Goal: Task Accomplishment & Management: Complete application form

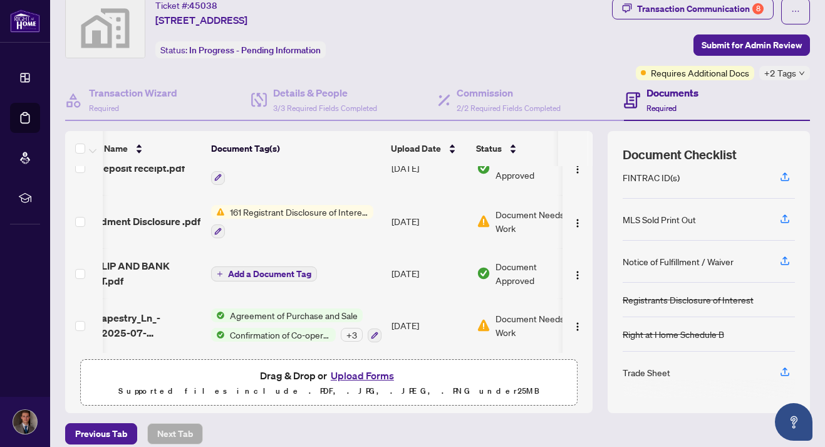
scroll to position [0, 53]
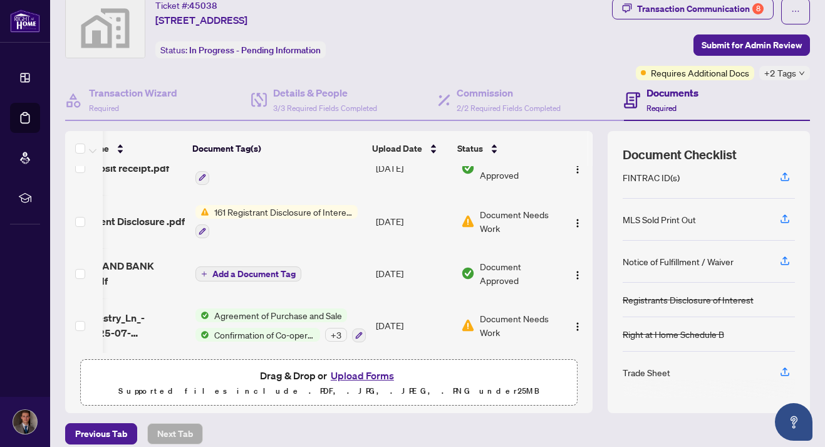
click at [371, 209] on td "[DATE]" at bounding box center [413, 222] width 85 height 54
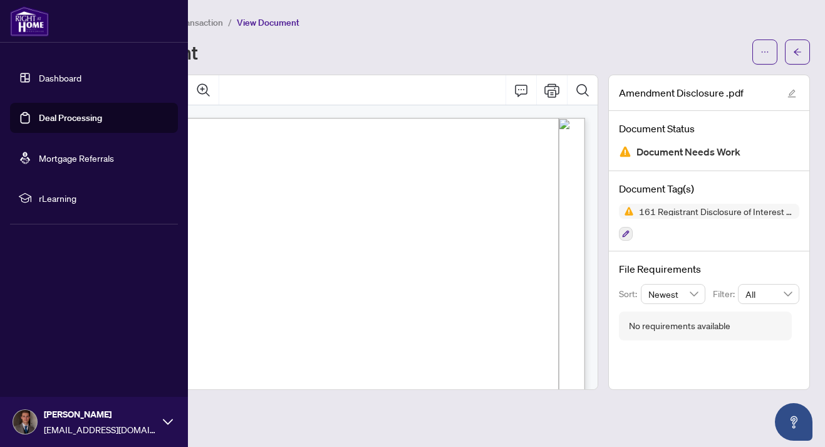
click at [39, 112] on link "Deal Processing" at bounding box center [70, 117] width 63 height 11
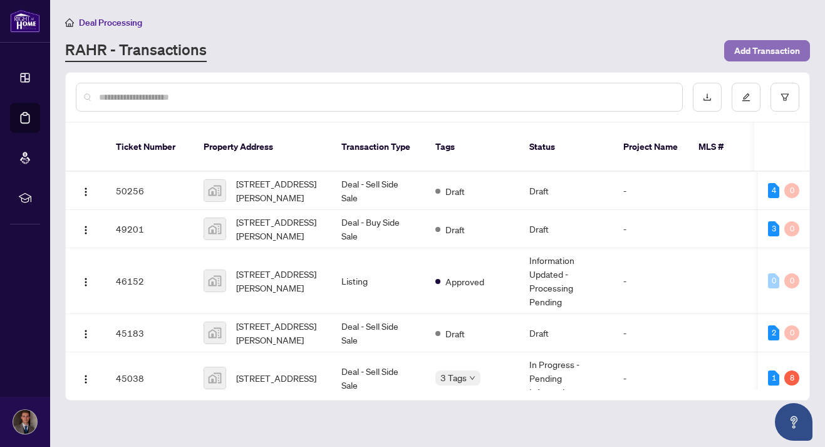
click at [753, 46] on span "Add Transaction" at bounding box center [767, 51] width 66 height 20
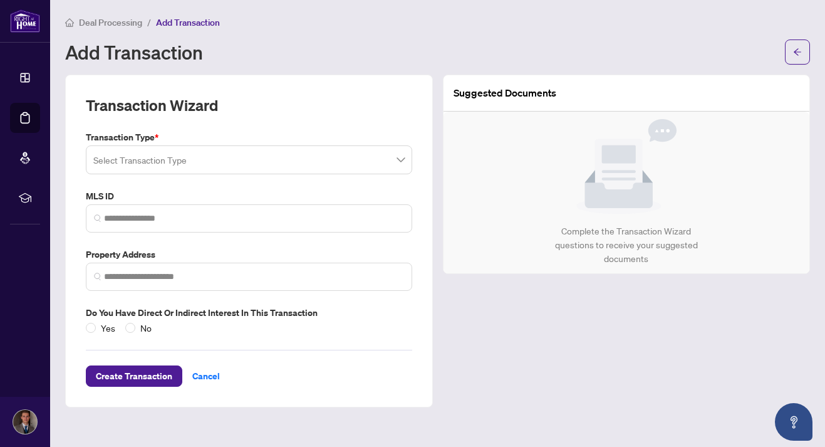
click at [272, 150] on input "search" at bounding box center [243, 162] width 300 height 28
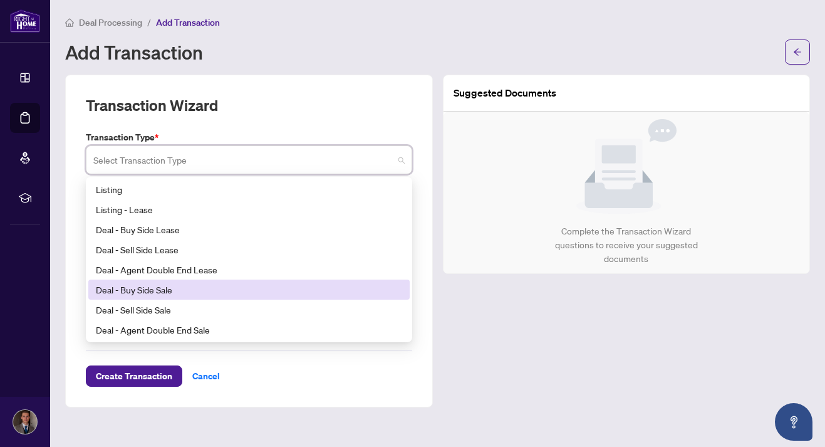
click at [182, 283] on div "Deal - Buy Side Sale" at bounding box center [249, 290] width 306 height 14
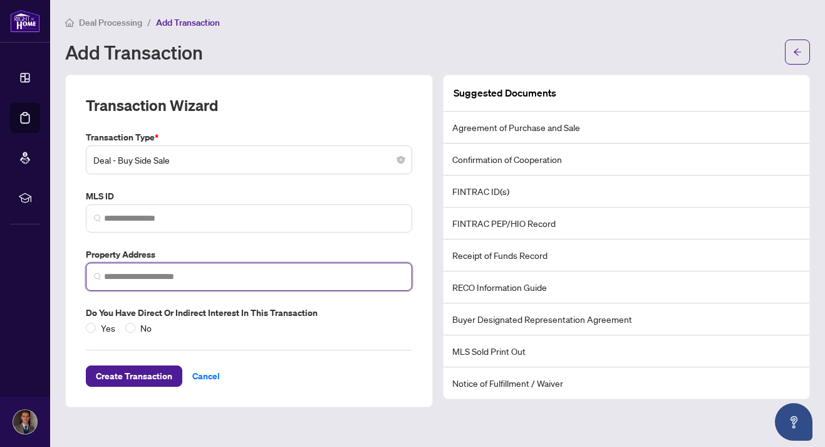
click at [190, 277] on input "search" at bounding box center [254, 276] width 300 height 13
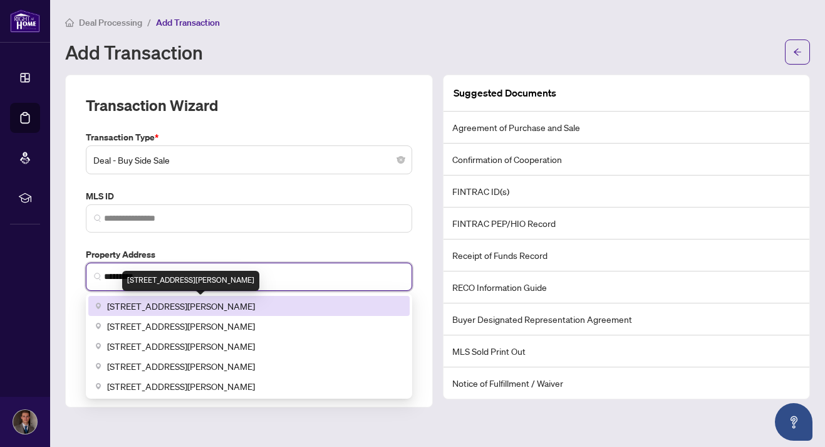
click at [255, 310] on span "[STREET_ADDRESS][PERSON_NAME]" at bounding box center [181, 306] width 148 height 14
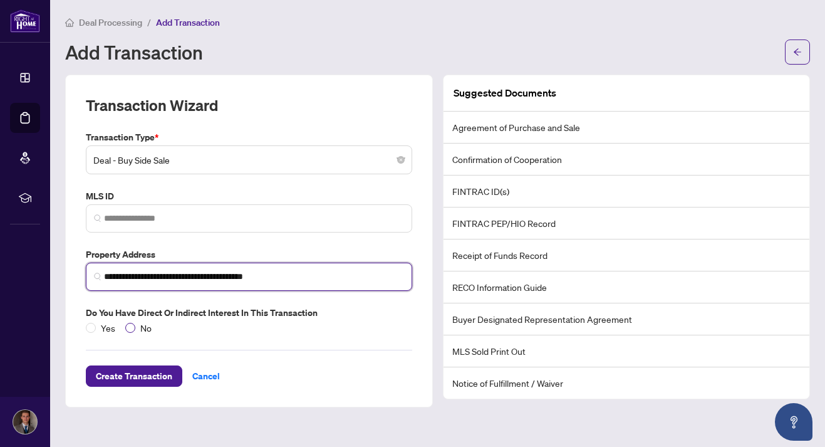
type input "**********"
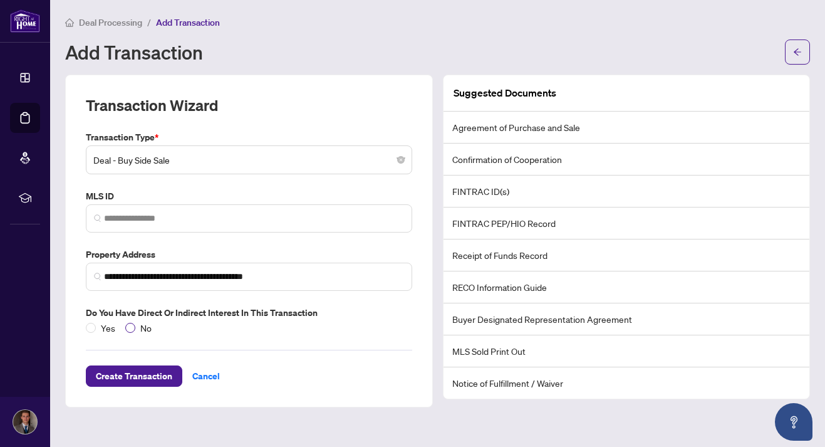
click at [144, 330] on span "No" at bounding box center [145, 328] width 21 height 14
click at [140, 374] on span "Create Transaction" at bounding box center [134, 376] width 76 height 20
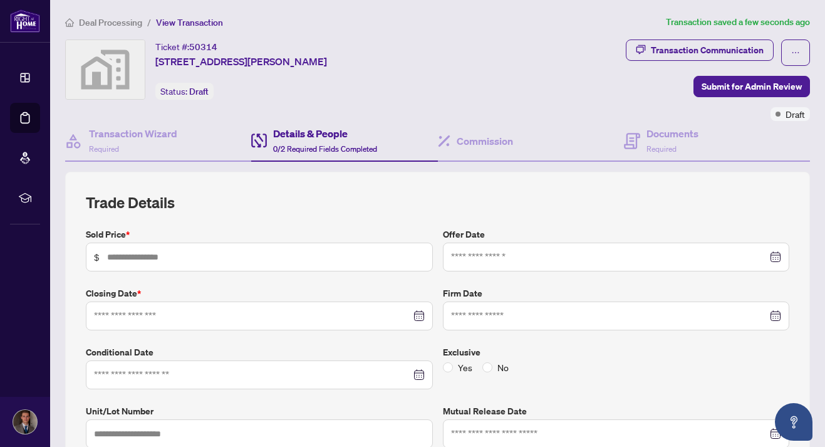
click at [217, 227] on label "Sold Price *" at bounding box center [259, 234] width 347 height 14
click at [224, 251] on input "text" at bounding box center [266, 257] width 318 height 14
type input "*******"
click at [258, 197] on h2 "Trade Details" at bounding box center [438, 202] width 704 height 20
click at [495, 137] on h4 "Commission" at bounding box center [509, 133] width 104 height 15
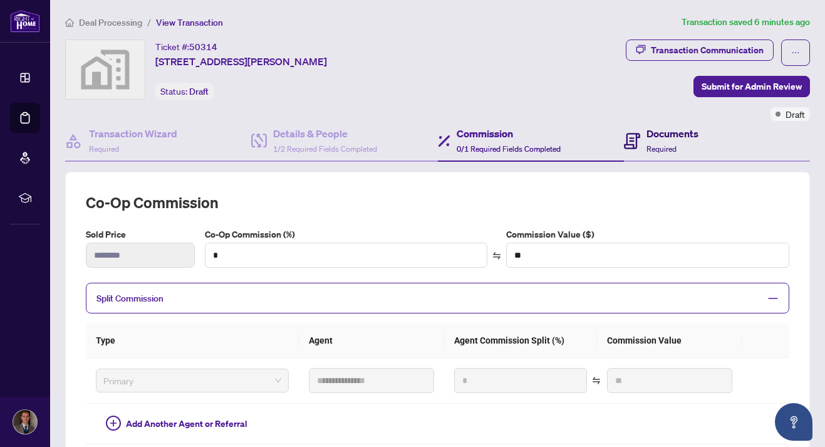
click at [686, 152] on div "Documents Required" at bounding box center [673, 140] width 52 height 29
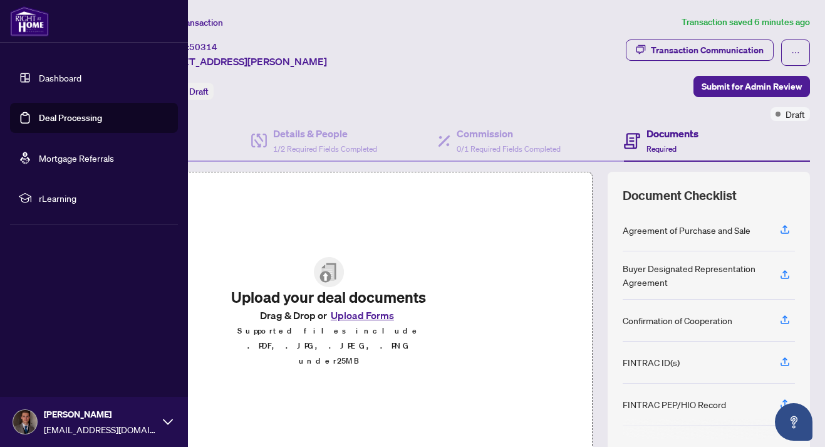
click at [43, 115] on link "Deal Processing" at bounding box center [70, 117] width 63 height 11
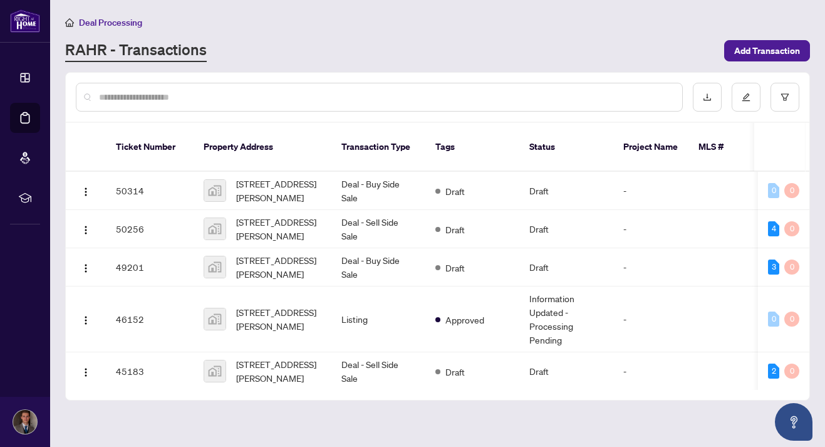
click at [254, 55] on div "RAHR - Transactions" at bounding box center [391, 50] width 652 height 23
